Goal: Information Seeking & Learning: Compare options

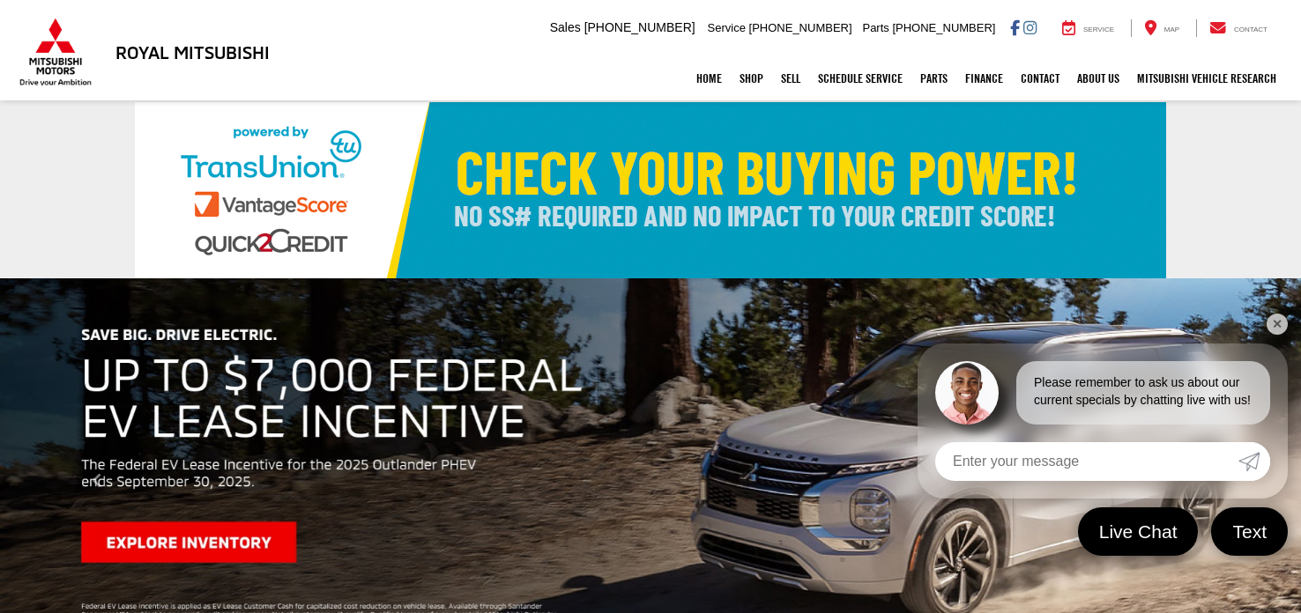
click at [1271, 328] on link "✕" at bounding box center [1277, 324] width 21 height 21
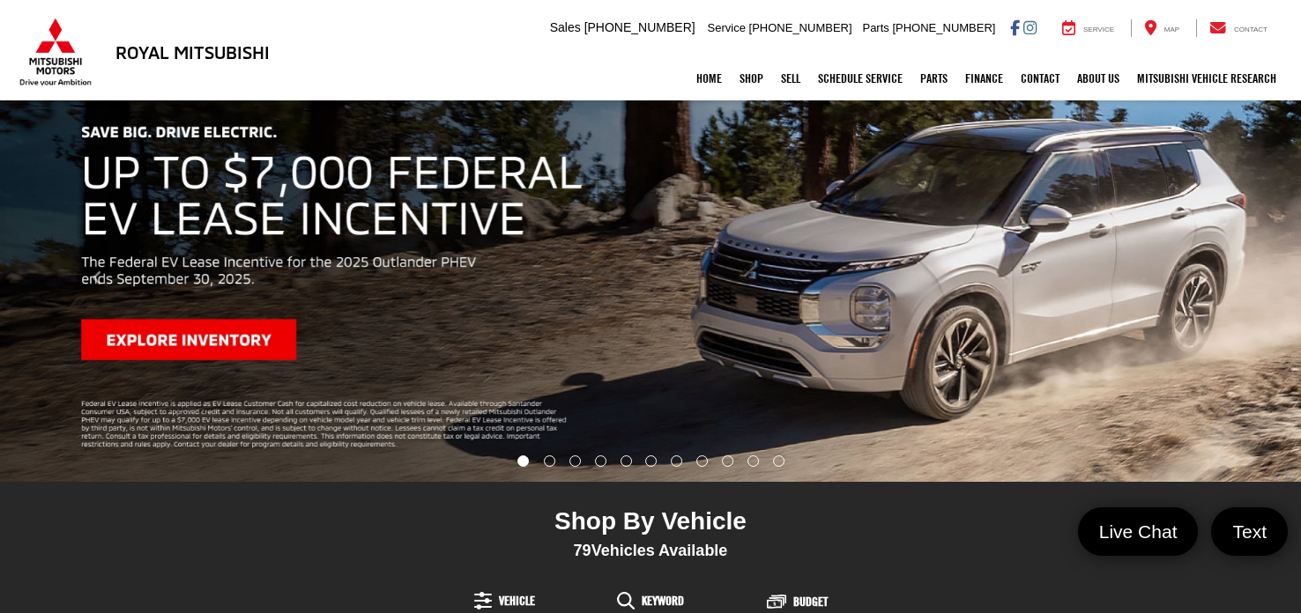
scroll to position [202, 0]
click at [550, 463] on li "Go to slide number 2." at bounding box center [549, 462] width 11 height 11
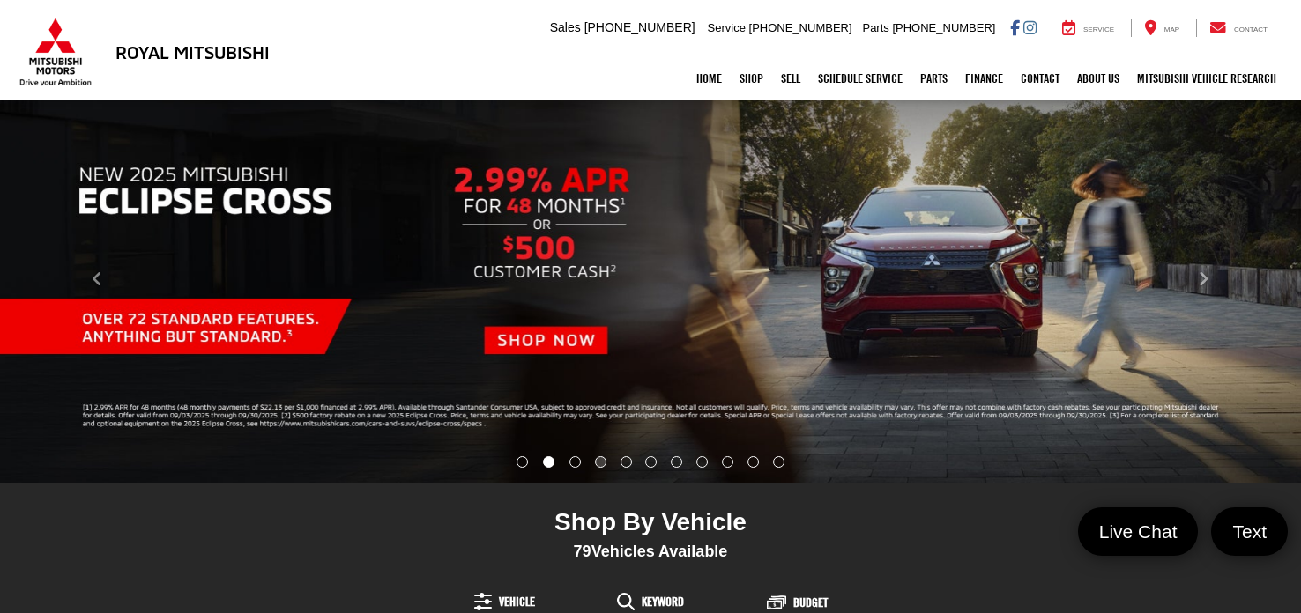
click at [595, 465] on li "Go to slide number 4." at bounding box center [600, 462] width 11 height 11
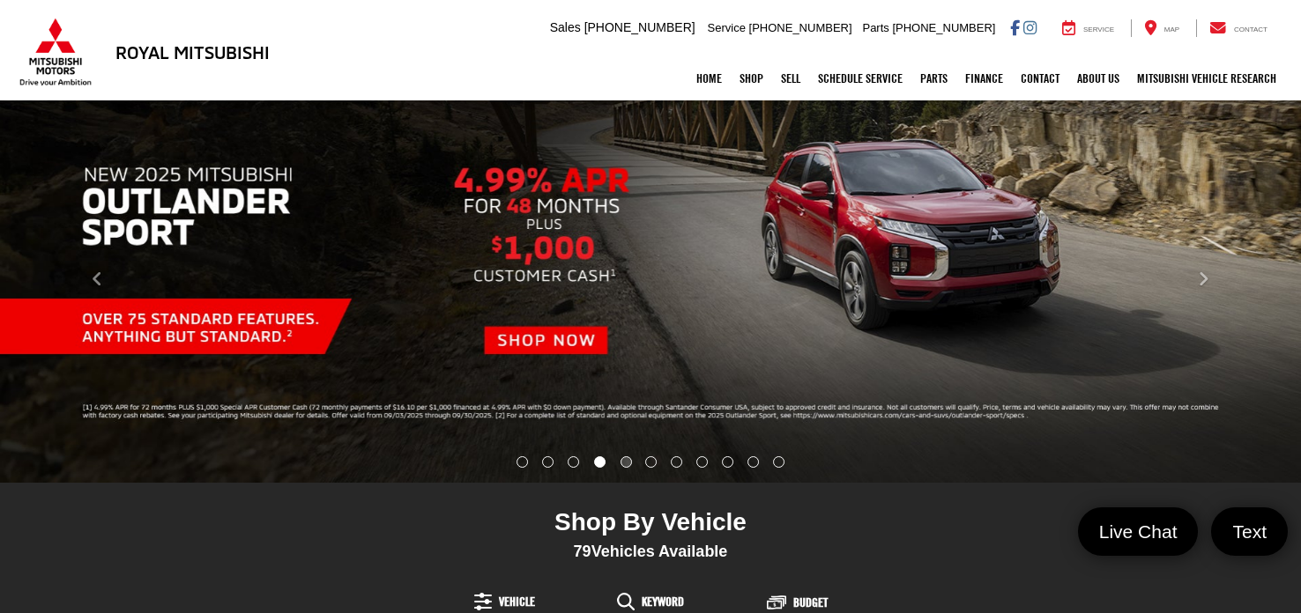
click at [623, 462] on li "Go to slide number 5." at bounding box center [626, 462] width 11 height 11
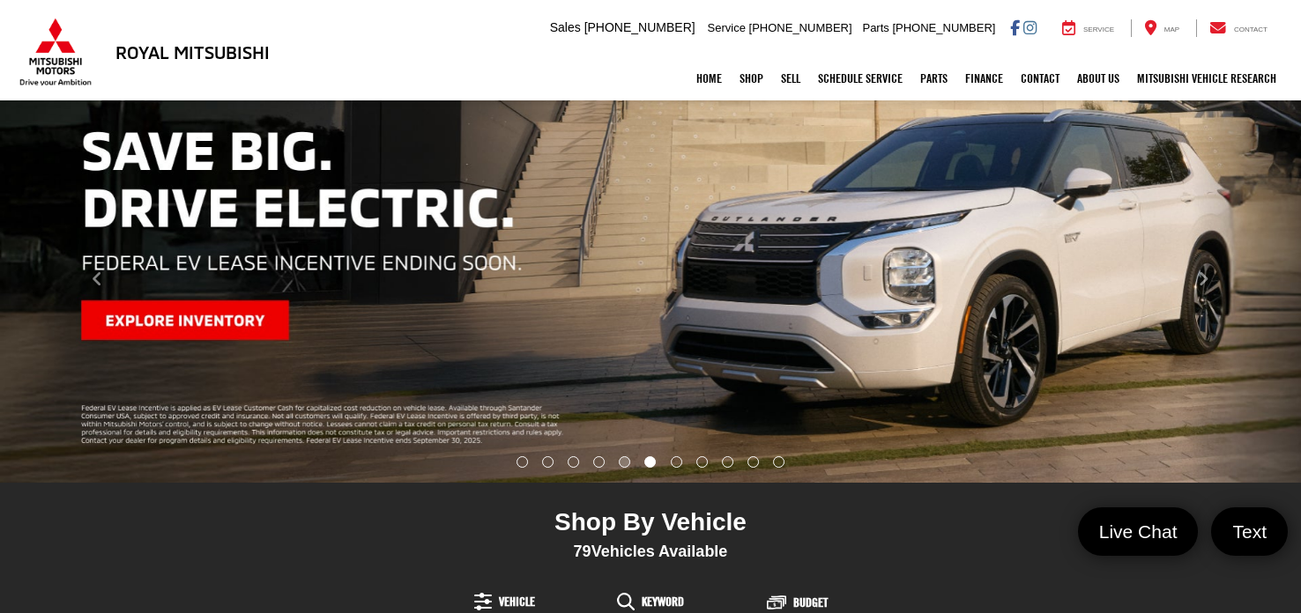
click at [624, 465] on li "Go to slide number 5." at bounding box center [624, 462] width 11 height 11
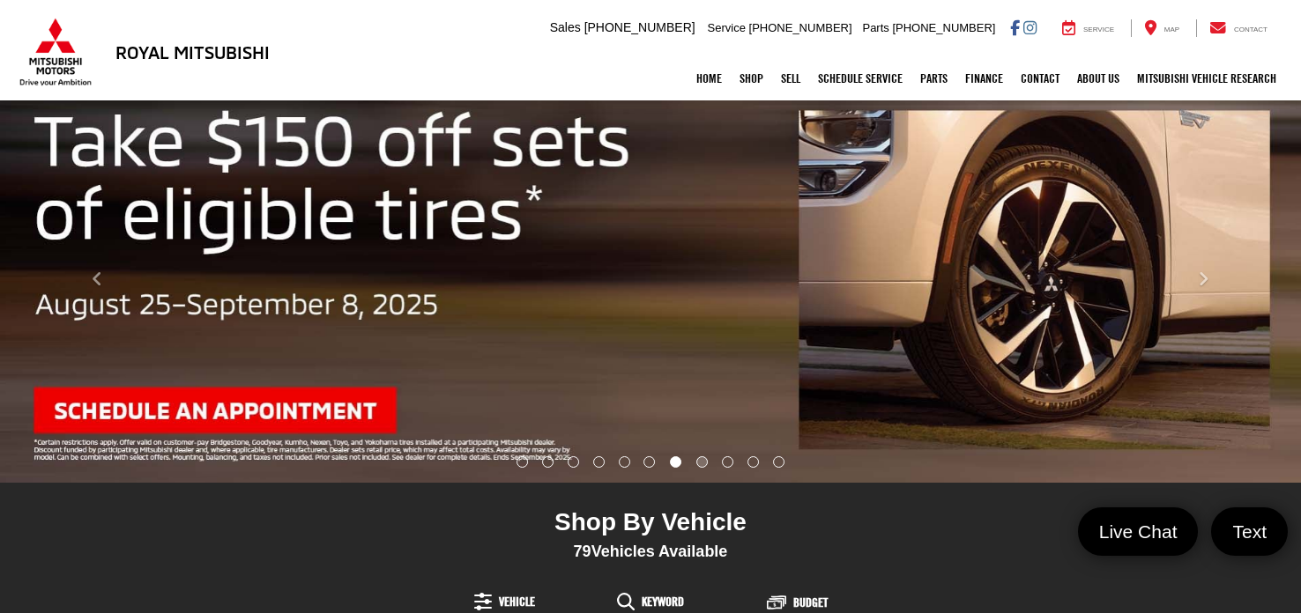
click at [696, 465] on li "Go to slide number 8." at bounding box center [701, 462] width 11 height 11
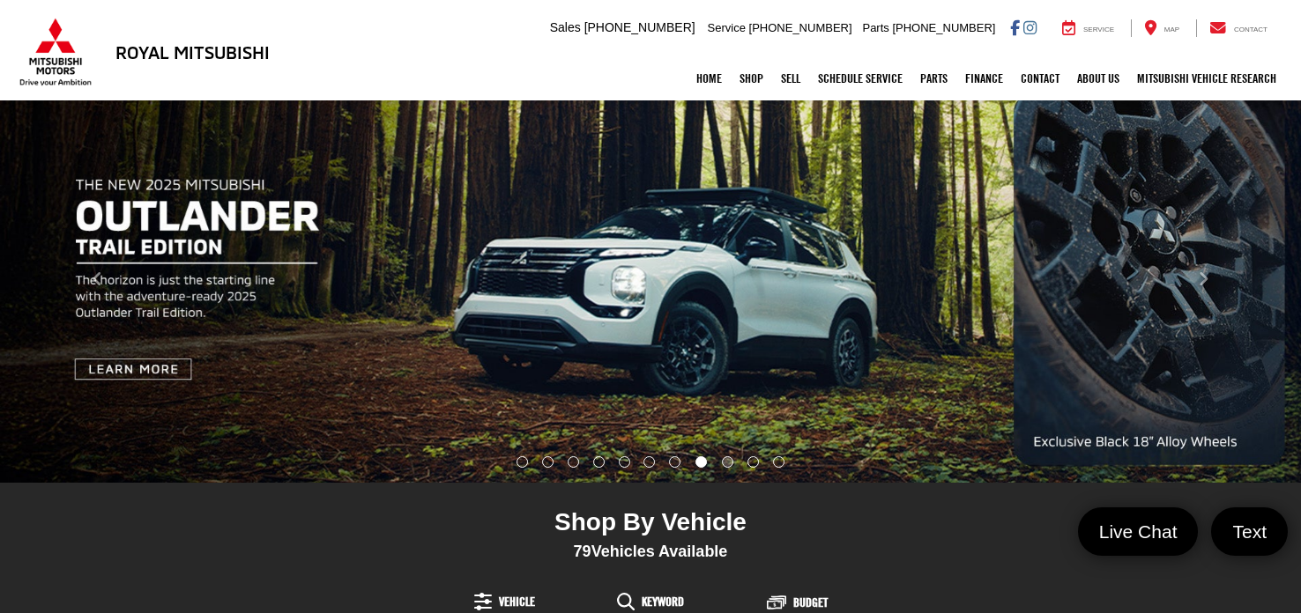
click at [727, 465] on li "Go to slide number 9." at bounding box center [727, 462] width 11 height 11
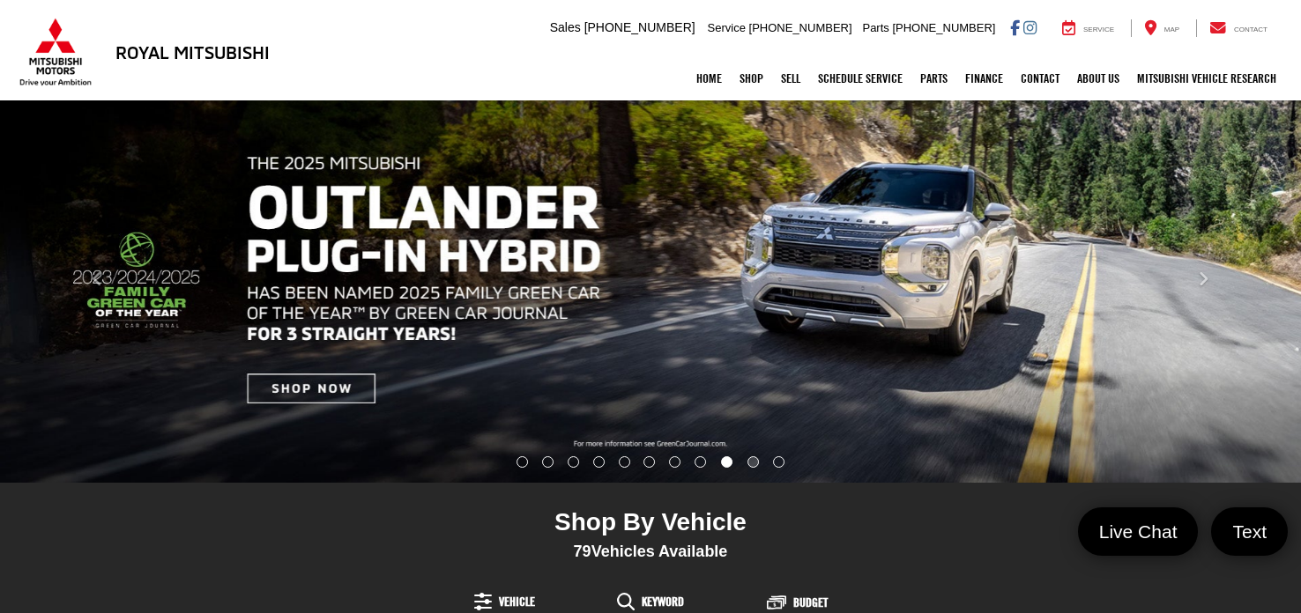
click at [751, 462] on li "Go to slide number 10." at bounding box center [752, 462] width 11 height 11
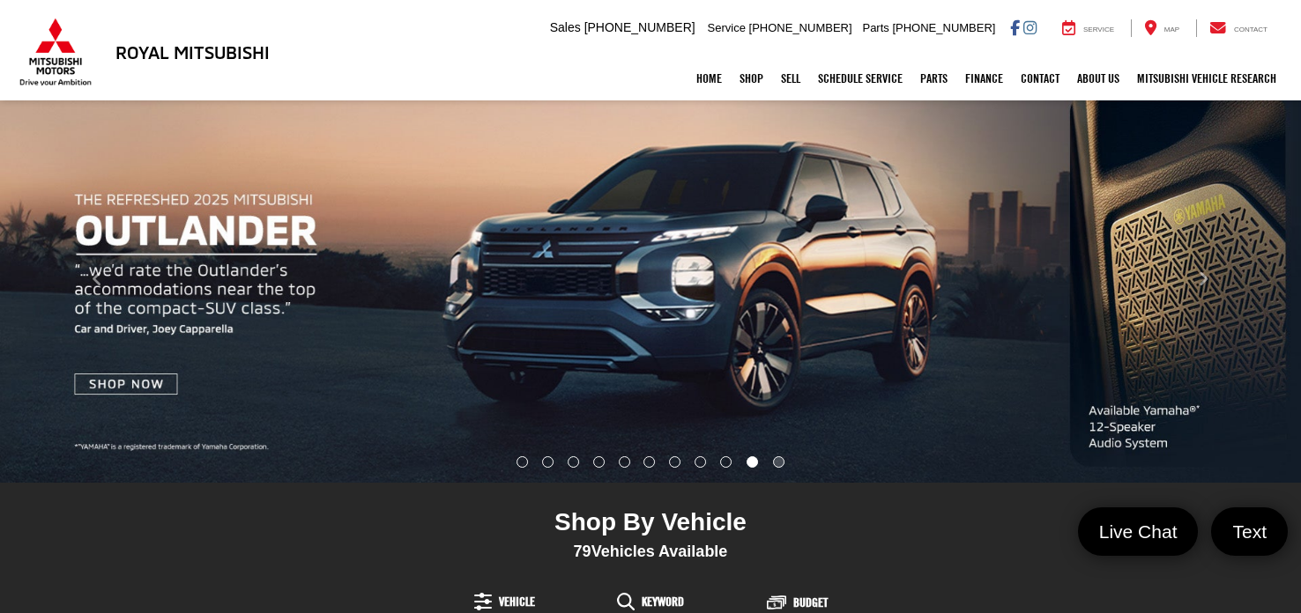
click at [775, 461] on li "Go to slide number 11." at bounding box center [778, 462] width 11 height 11
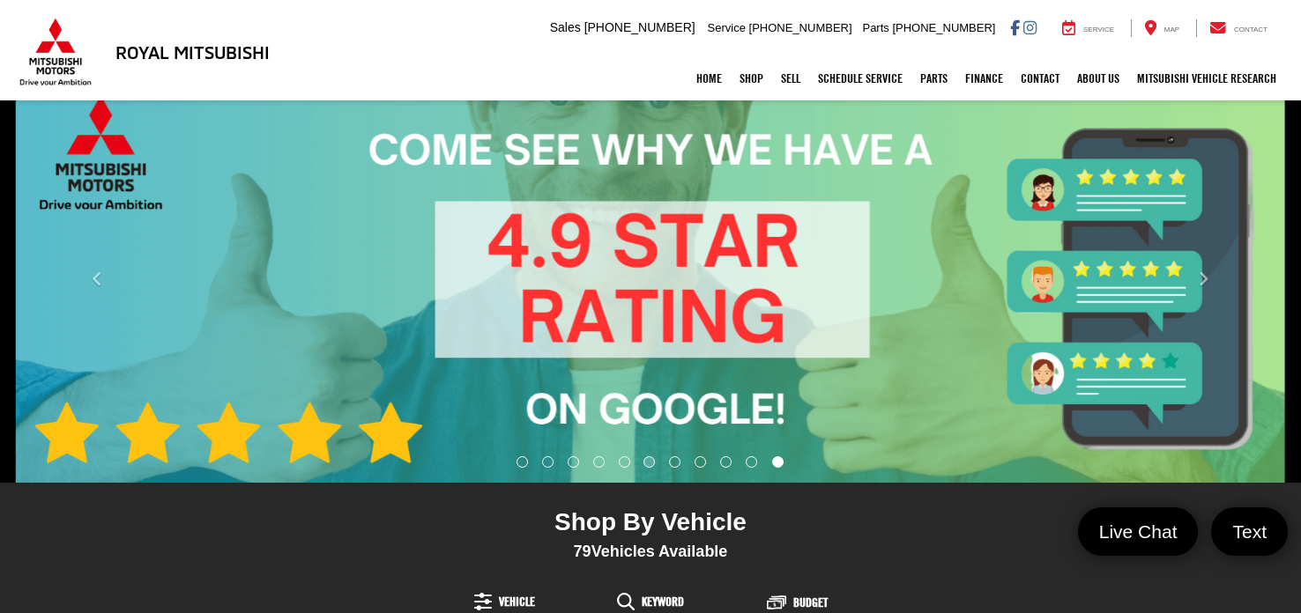
click at [648, 463] on li "Go to slide number 6." at bounding box center [649, 462] width 11 height 11
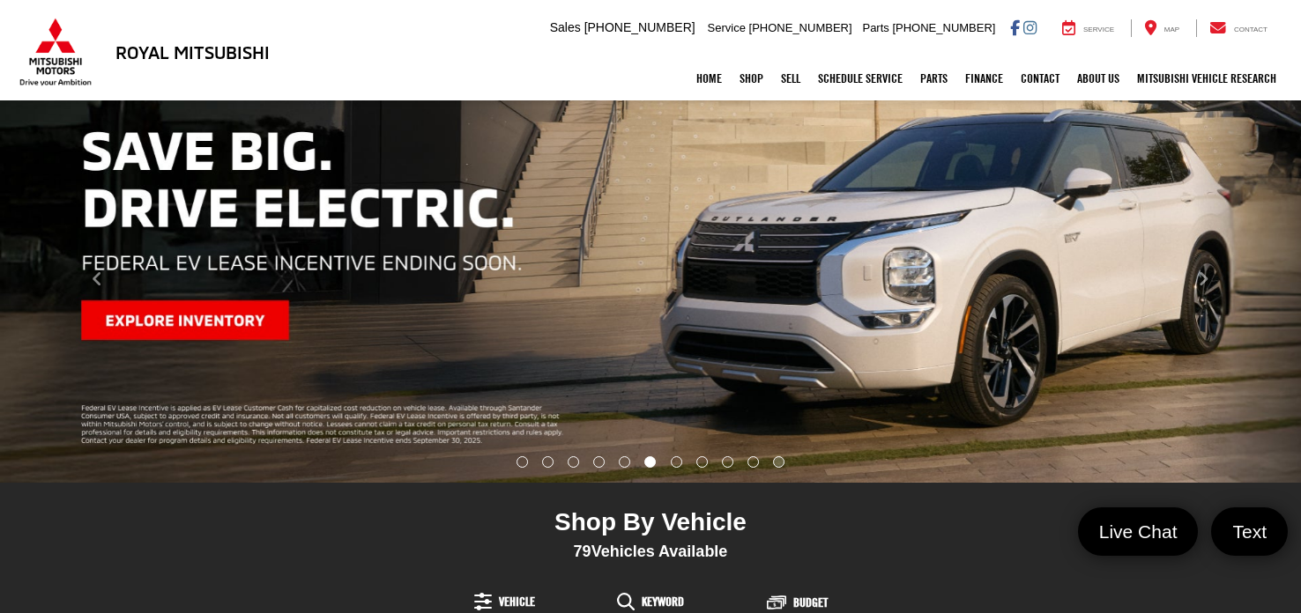
click at [777, 463] on li "Go to slide number 11." at bounding box center [778, 462] width 11 height 11
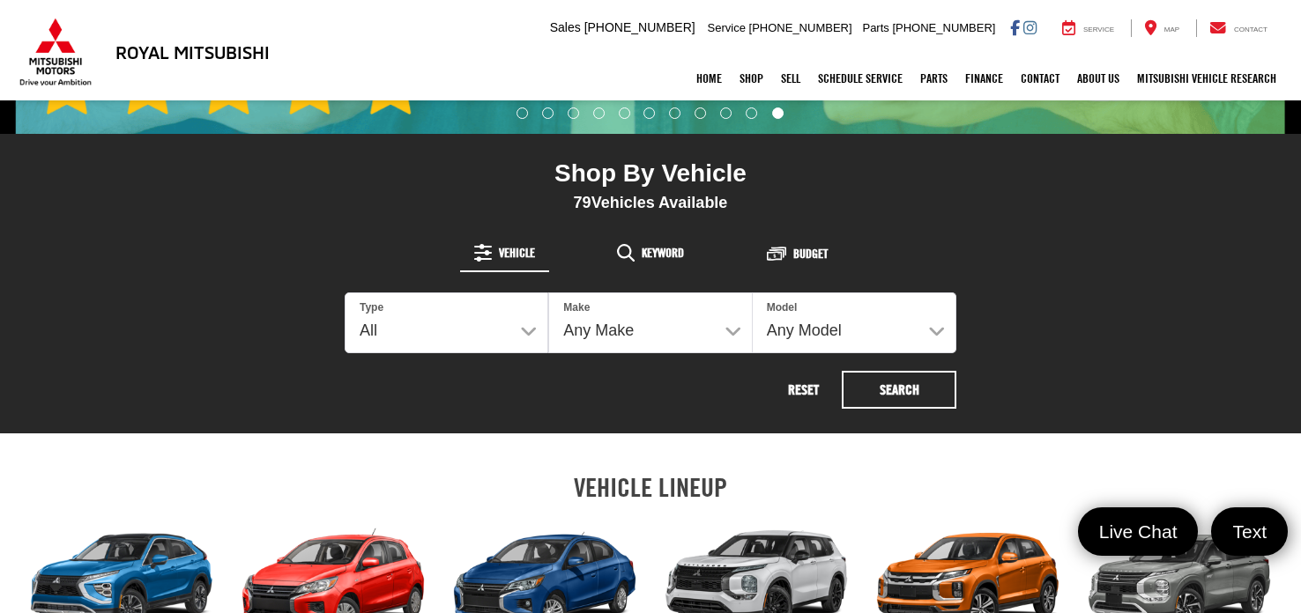
scroll to position [554, 0]
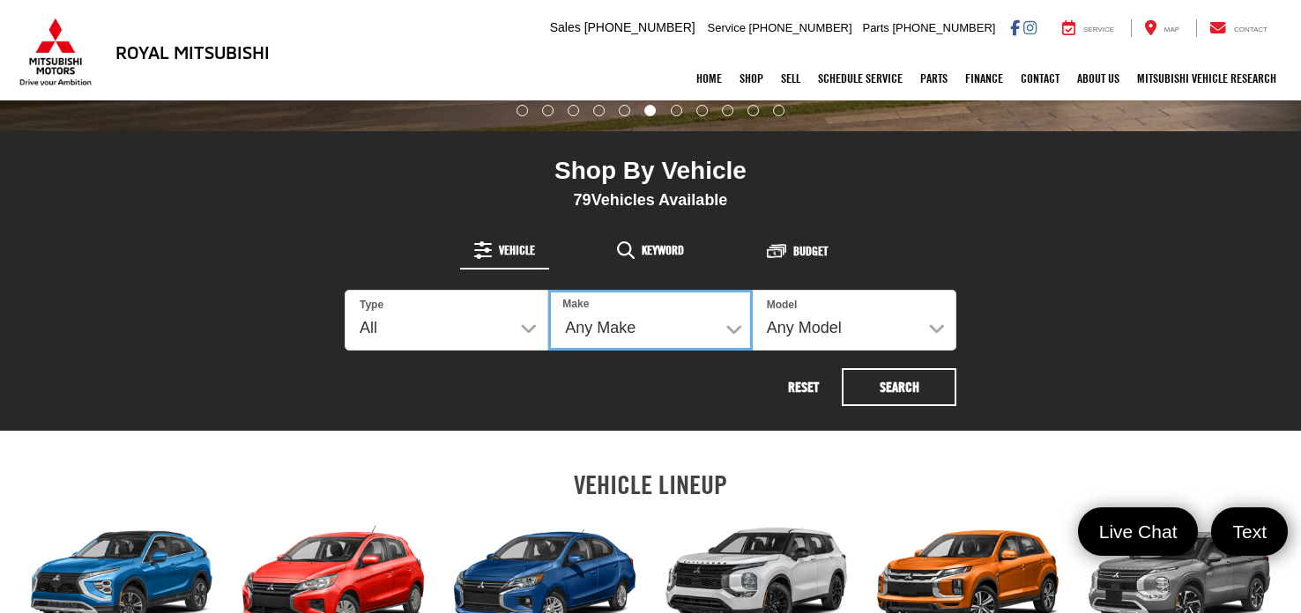
click at [726, 330] on select "Any Make Buick Chevrolet Dodge Ford GMC Hyundai Jeep Kia Mazda Mitsubishi Nissa…" at bounding box center [650, 320] width 204 height 61
click at [829, 216] on div "Shop By Vehicle 79 Vehicles Available Vehicle Keyword Budget 79 Type All New Us…" at bounding box center [651, 281] width 612 height 250
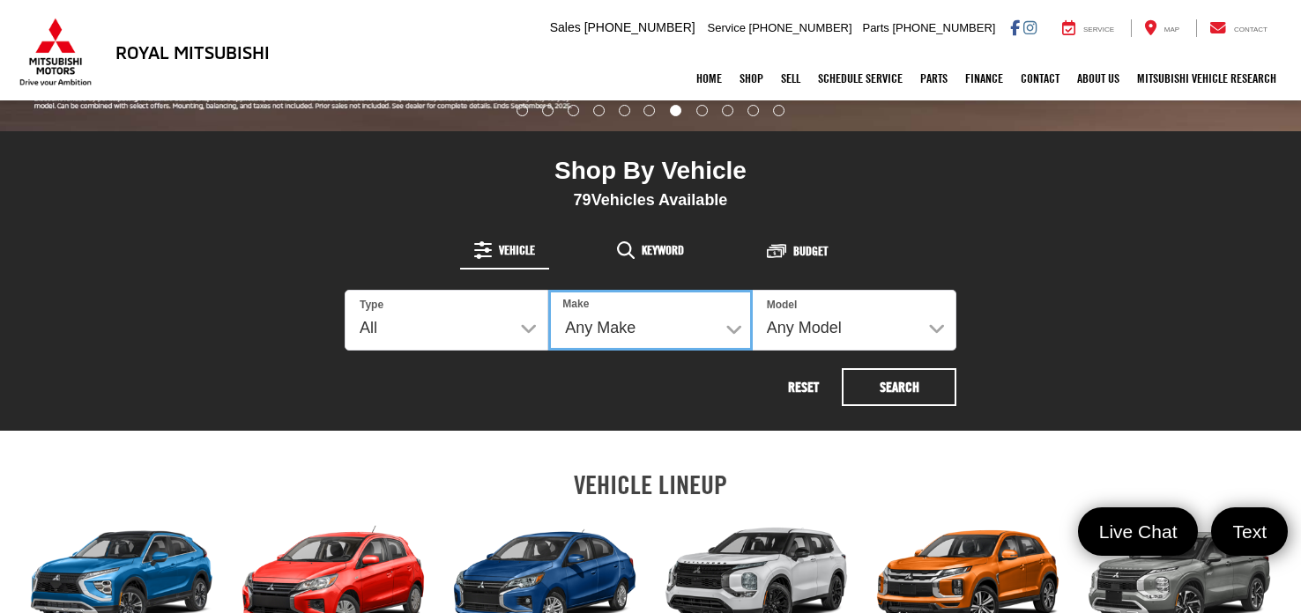
click at [629, 323] on select "Any Make Buick Chevrolet Dodge Ford GMC Hyundai Jeep Kia Mazda Mitsubishi Nissa…" at bounding box center [650, 320] width 204 height 61
click at [1002, 257] on div "Shop By Vehicle 79 Vehicles Available Vehicle Keyword Budget 79 Type All New Us…" at bounding box center [650, 281] width 1005 height 300
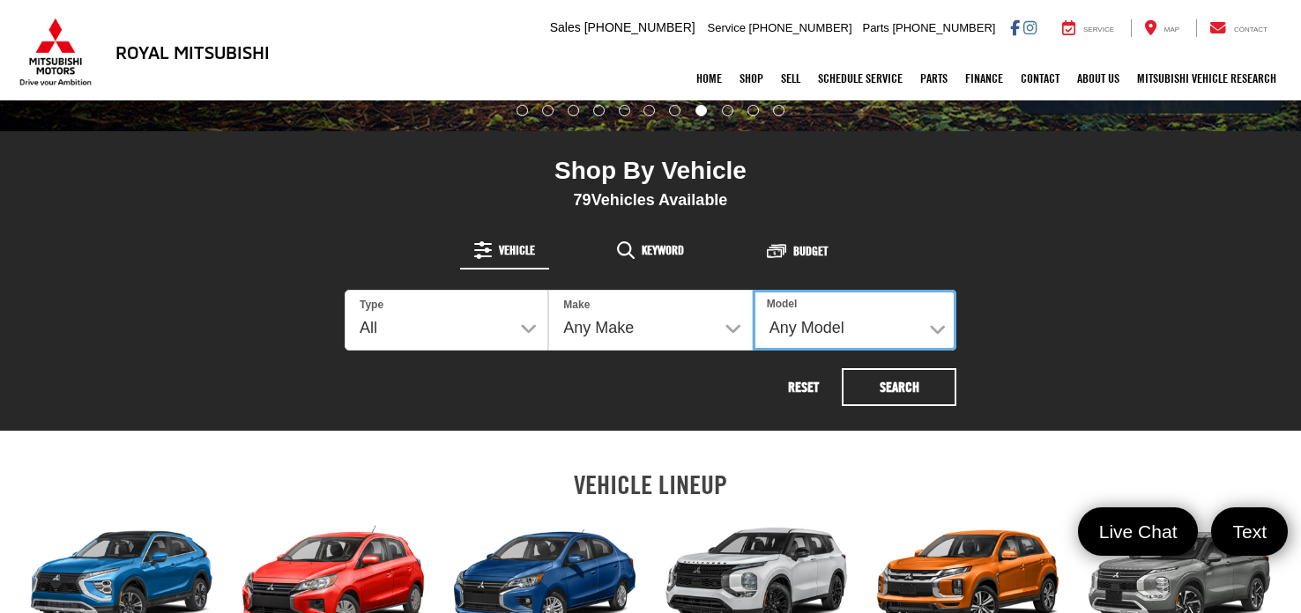
click at [938, 327] on select "Any Model Accent Altima Bronco Sport Camry Charger Eclipse Cross Encore GX F-15…" at bounding box center [855, 320] width 204 height 61
